Goal: Entertainment & Leisure: Consume media (video, audio)

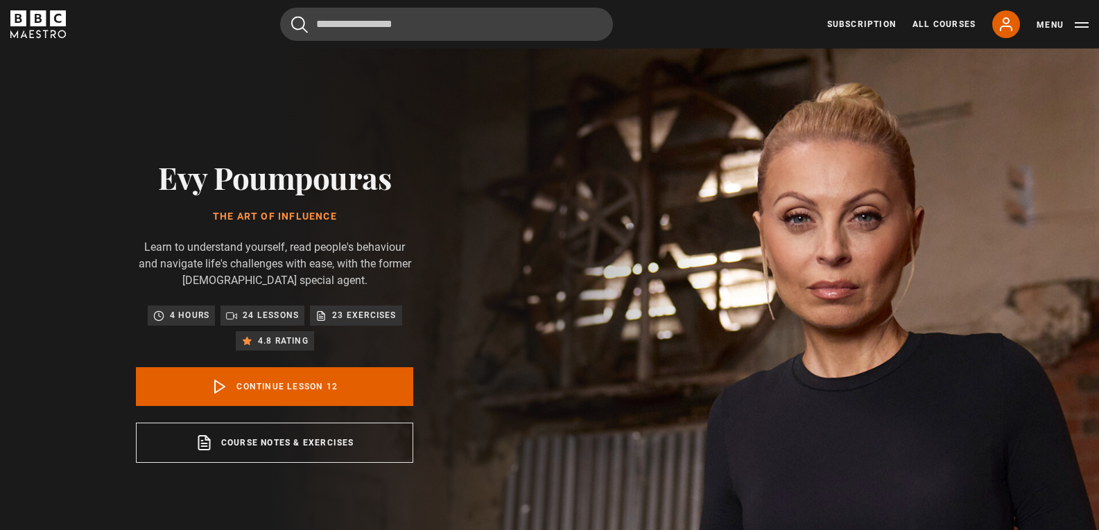
drag, startPoint x: 0, startPoint y: 0, endPoint x: 359, endPoint y: 236, distance: 430.0
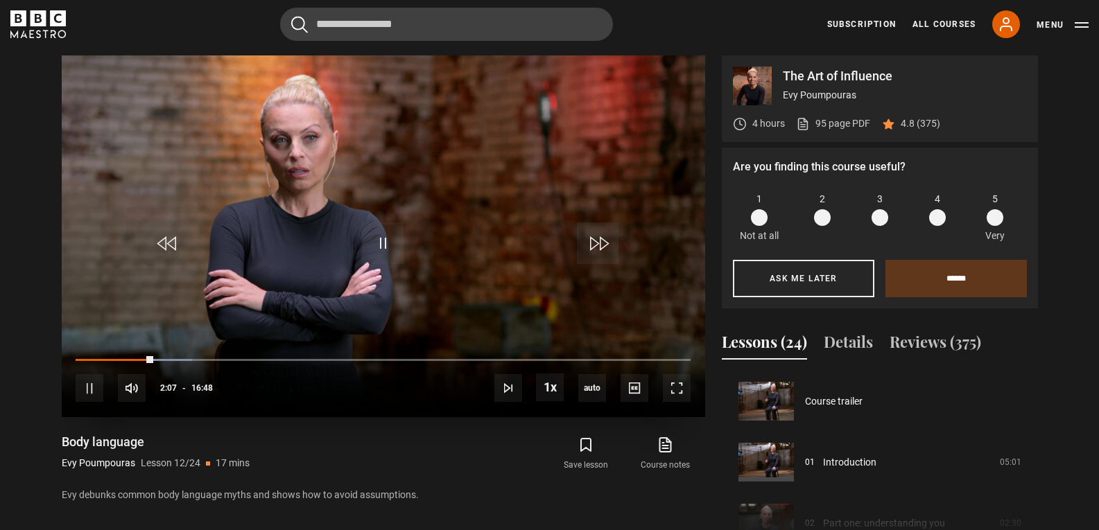
scroll to position [671, 0]
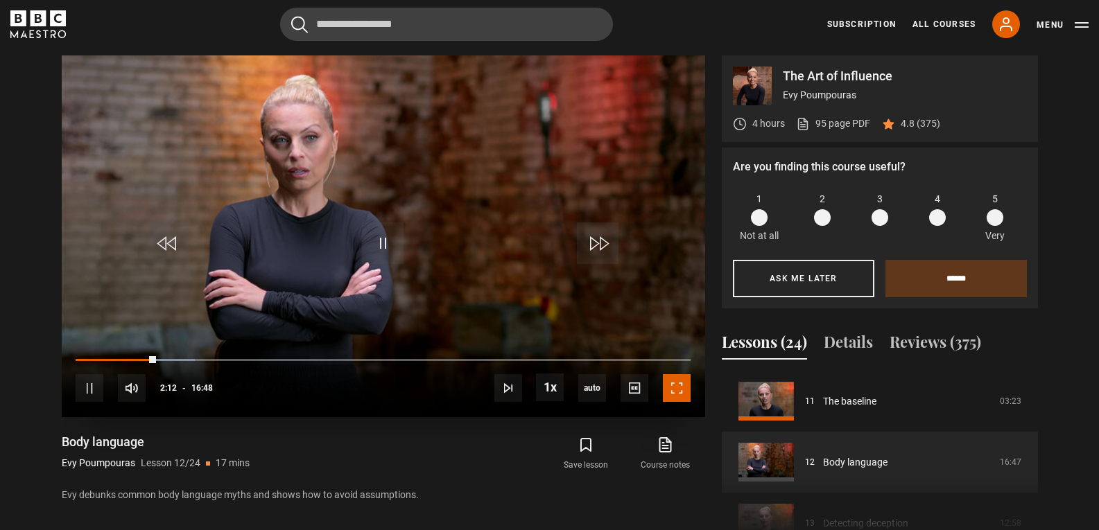
click at [681, 384] on span "Video Player" at bounding box center [677, 388] width 28 height 28
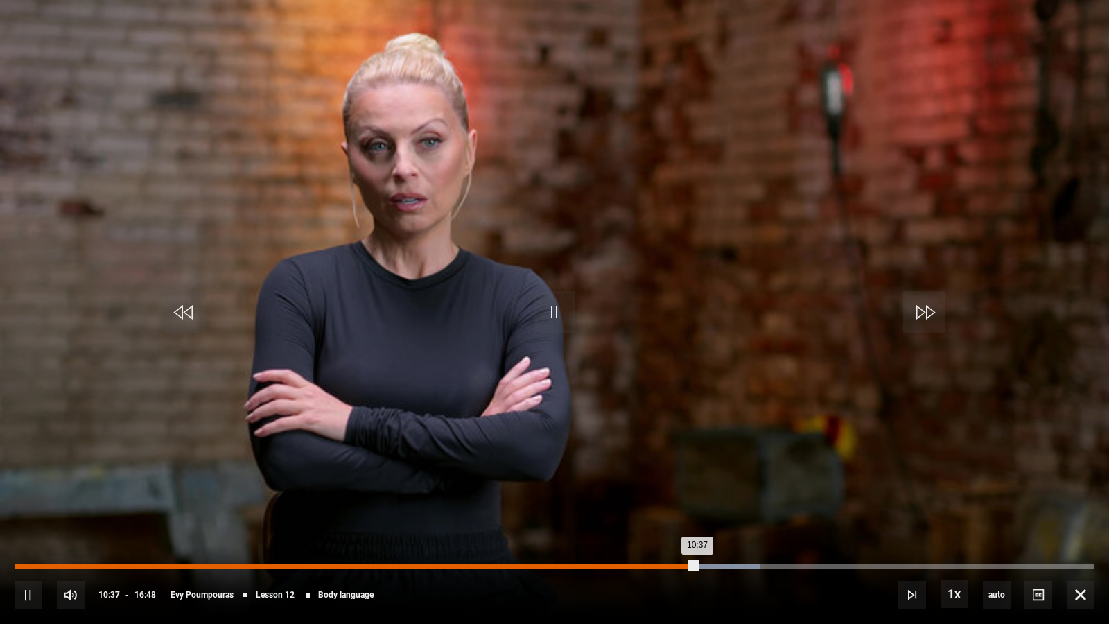
click at [660, 530] on div "Loaded : 69.02% 10:02 10:37" at bounding box center [555, 566] width 1080 height 4
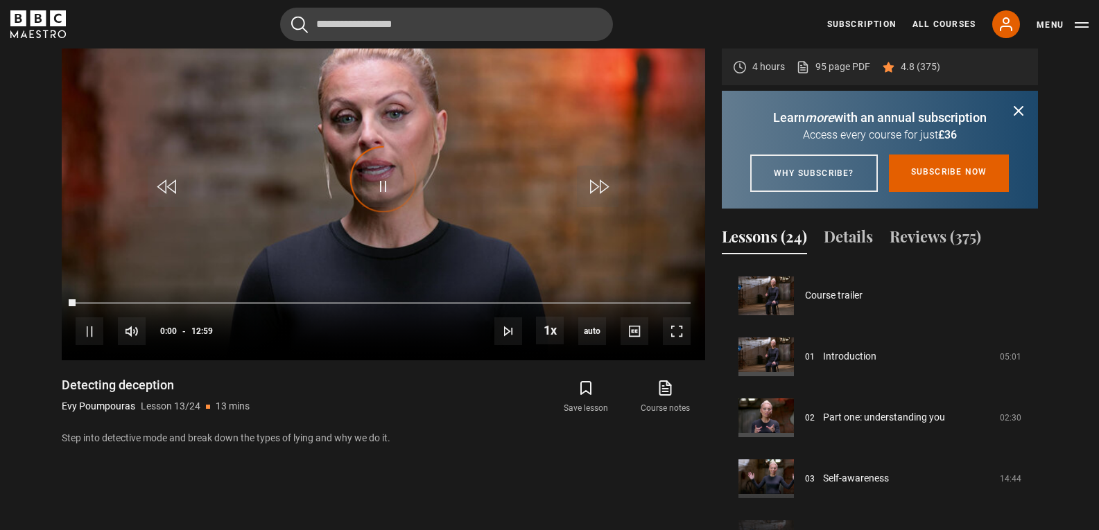
scroll to position [732, 0]
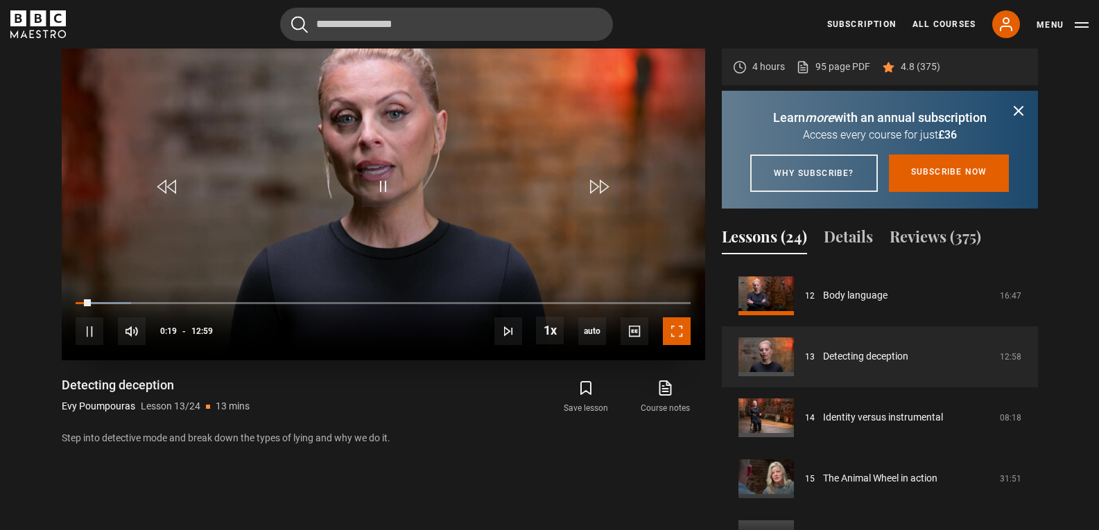
click at [676, 336] on span "Video Player" at bounding box center [677, 332] width 28 height 28
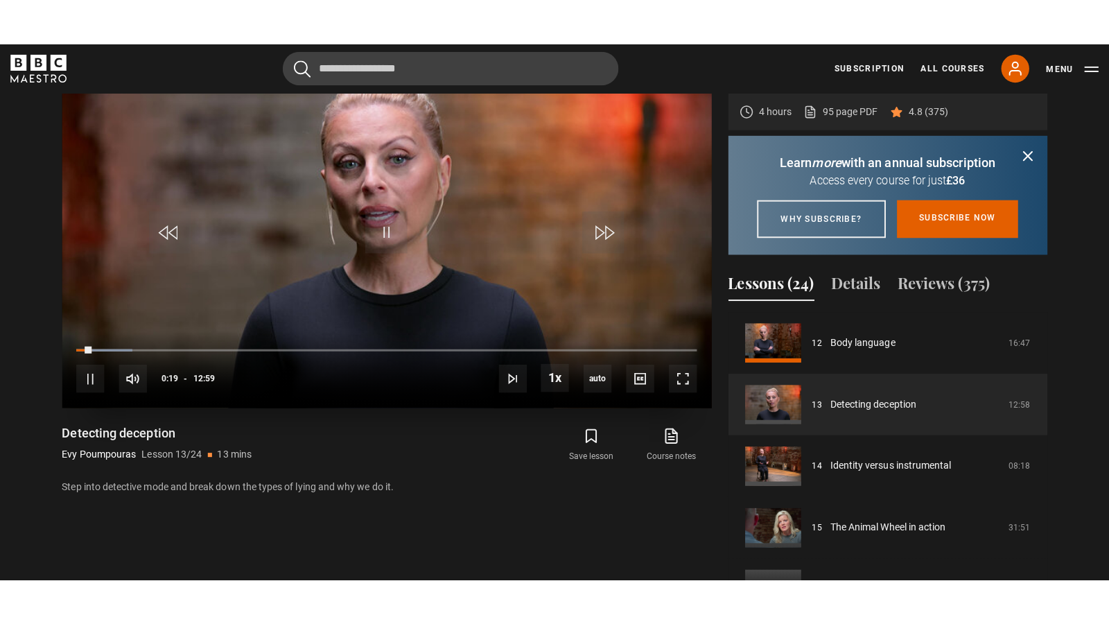
scroll to position [630, 0]
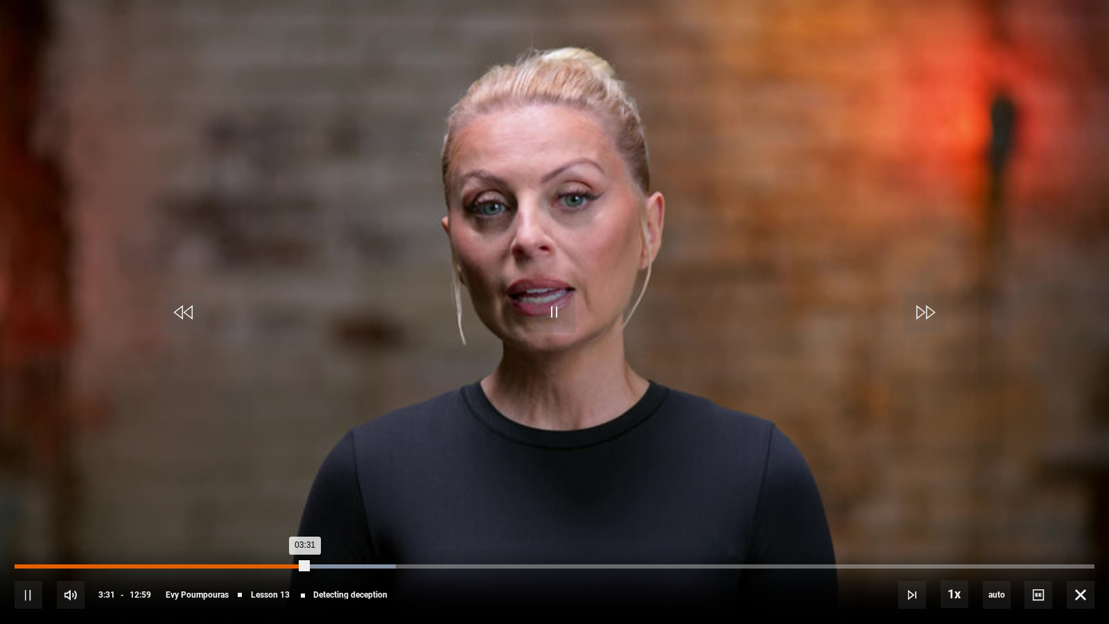
click at [259, 530] on div "Loaded : 35.33% 02:56 03:31" at bounding box center [555, 566] width 1080 height 4
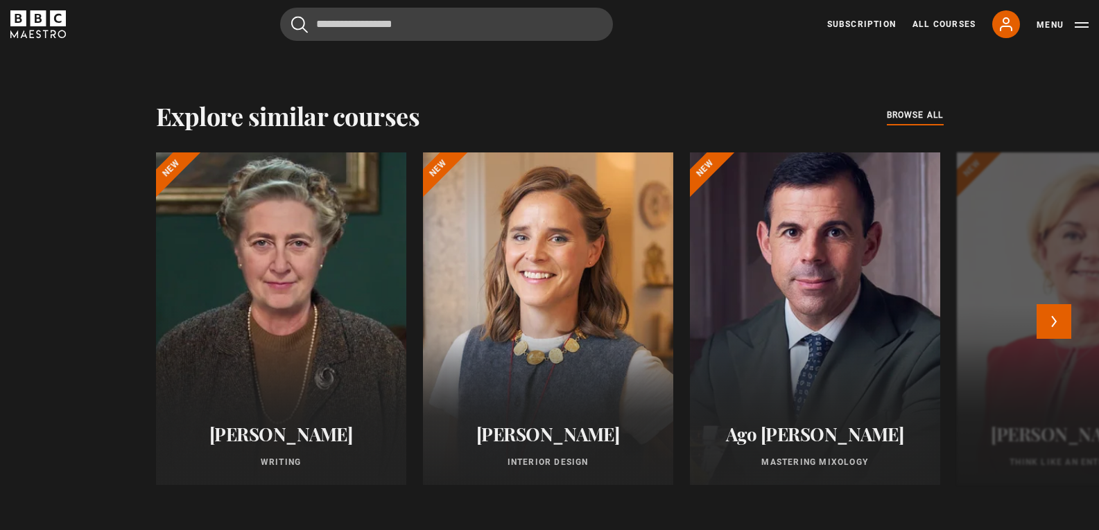
scroll to position [1236, 0]
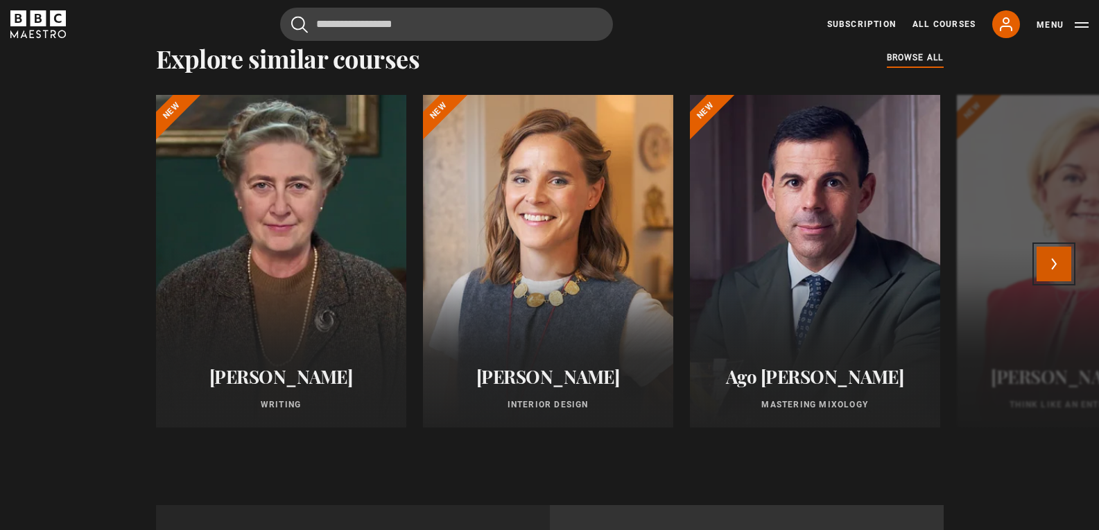
click at [1064, 281] on button "Next" at bounding box center [1054, 264] width 35 height 35
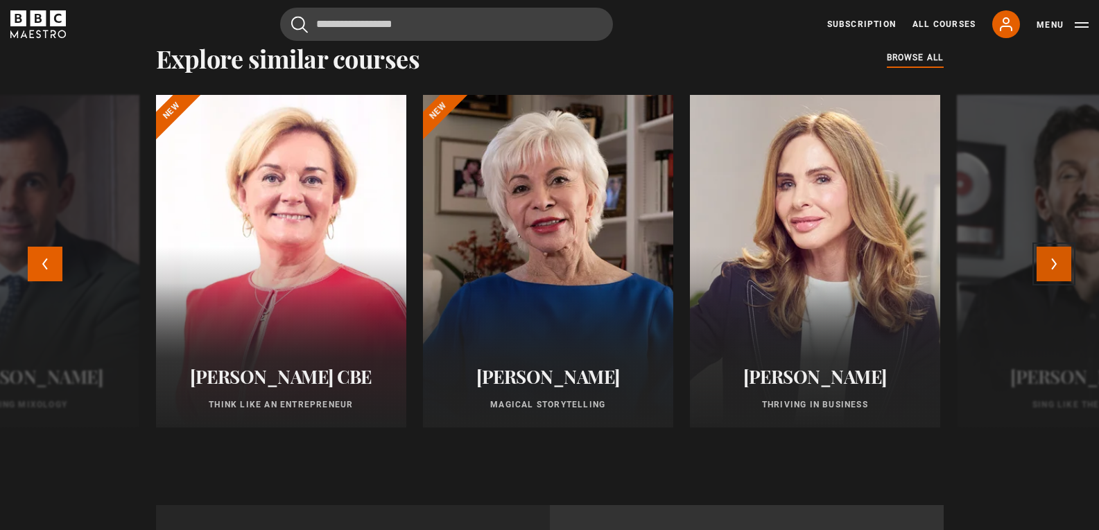
click at [1064, 281] on button "Next" at bounding box center [1054, 264] width 35 height 35
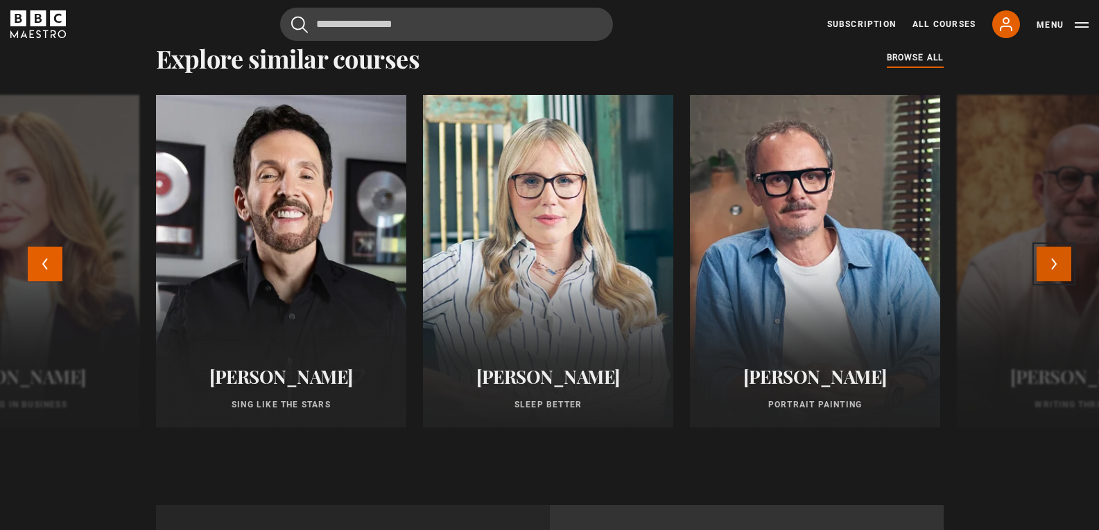
click at [1064, 281] on button "Next" at bounding box center [1054, 264] width 35 height 35
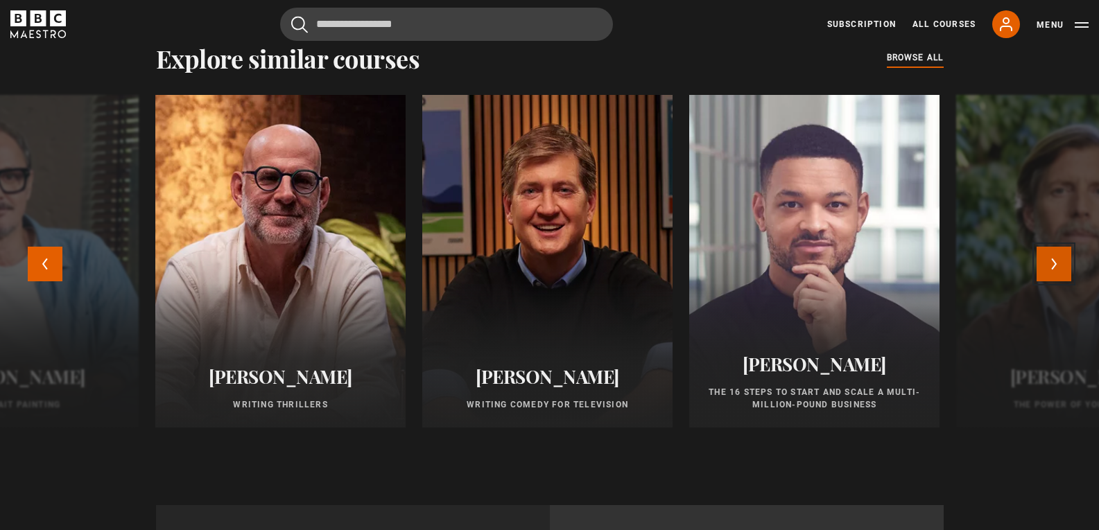
click at [1064, 281] on button "Next" at bounding box center [1054, 264] width 35 height 35
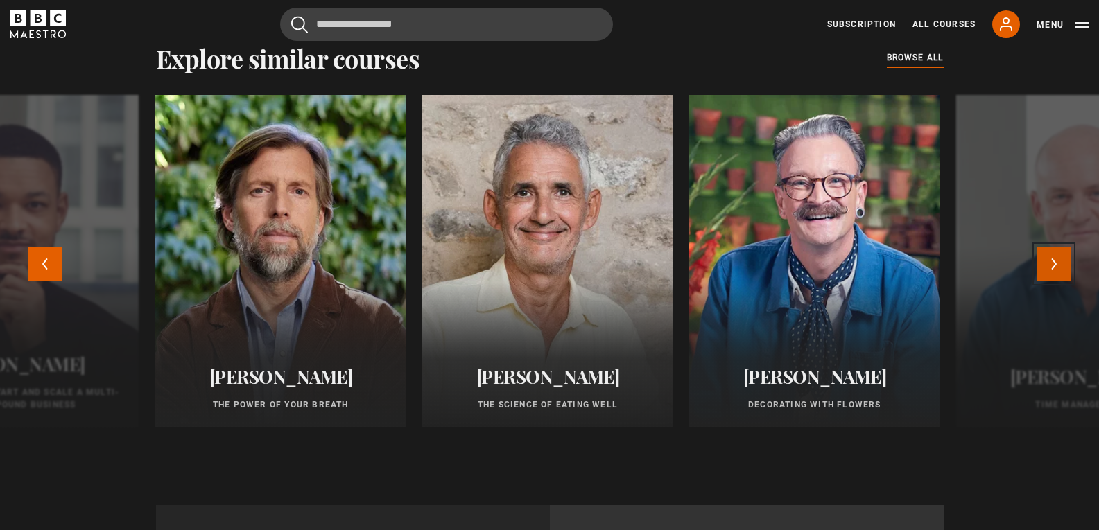
click at [1064, 281] on button "Next" at bounding box center [1054, 264] width 35 height 35
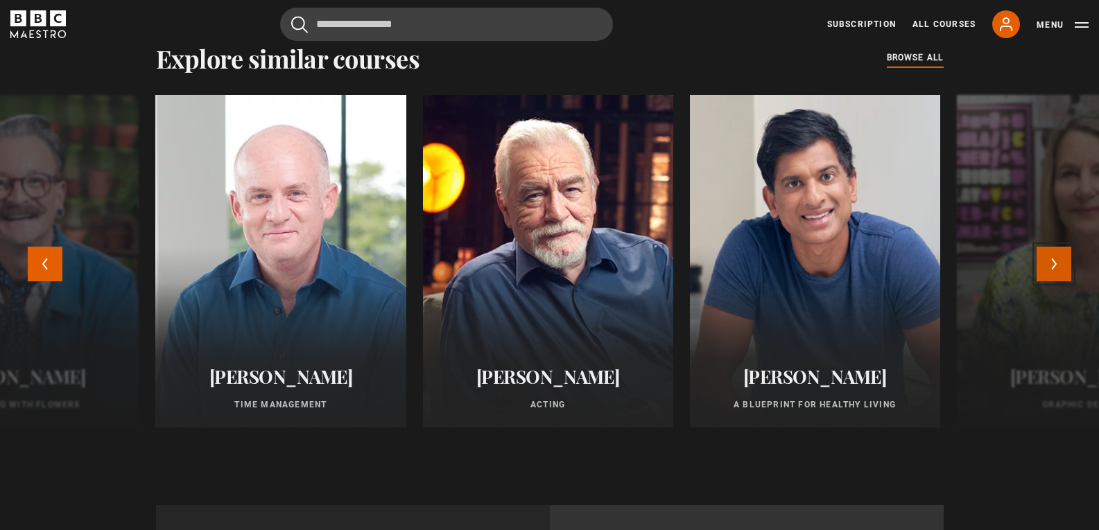
click at [1064, 281] on button "Next" at bounding box center [1054, 264] width 35 height 35
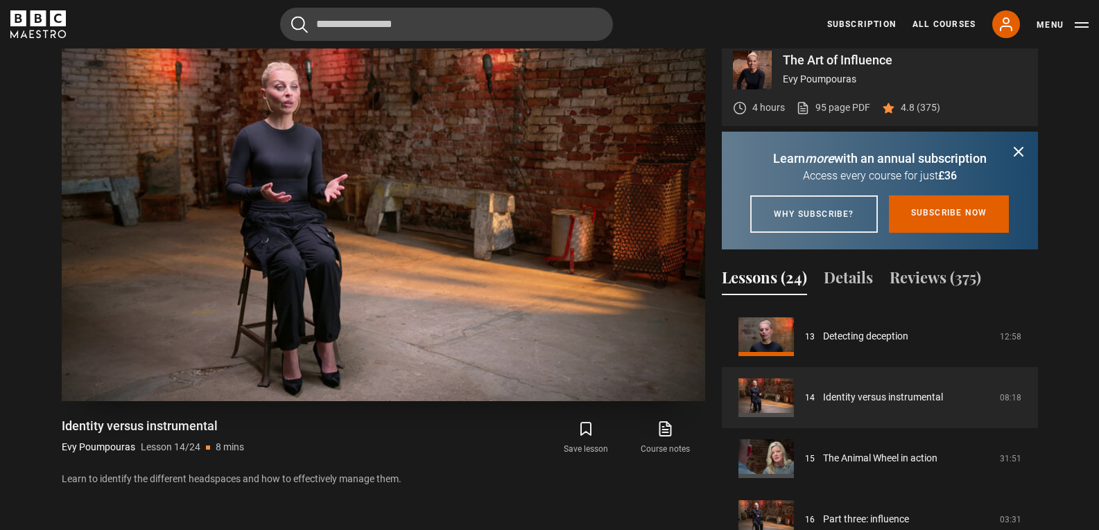
scroll to position [588, 0]
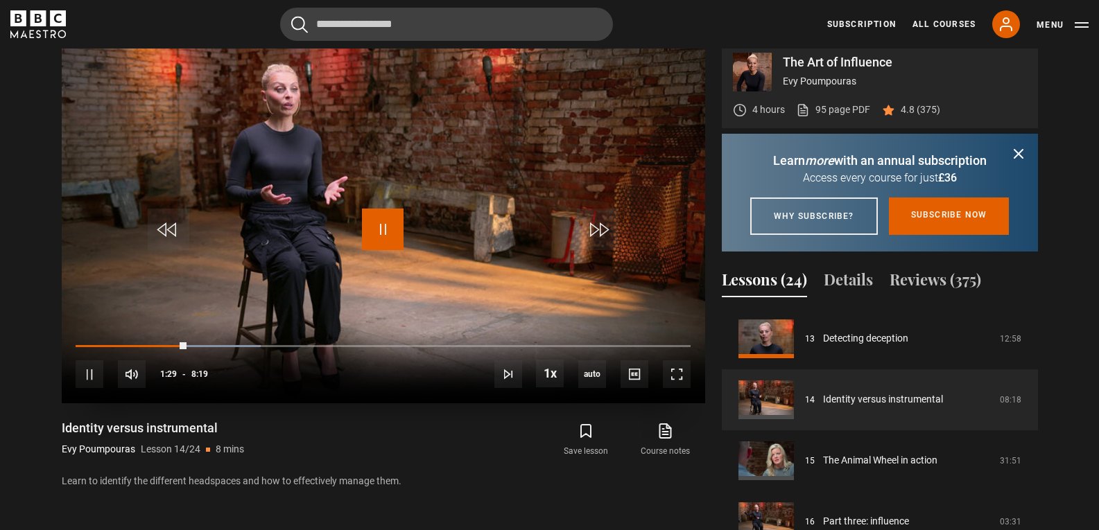
click at [378, 248] on span "Video Player" at bounding box center [383, 230] width 42 height 42
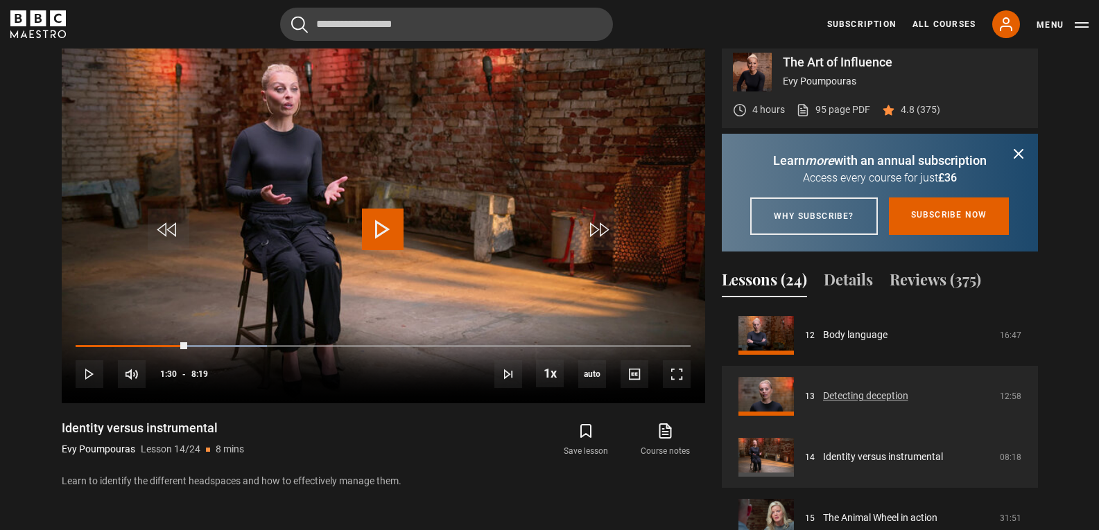
scroll to position [736, 0]
